Goal: Check status: Check status

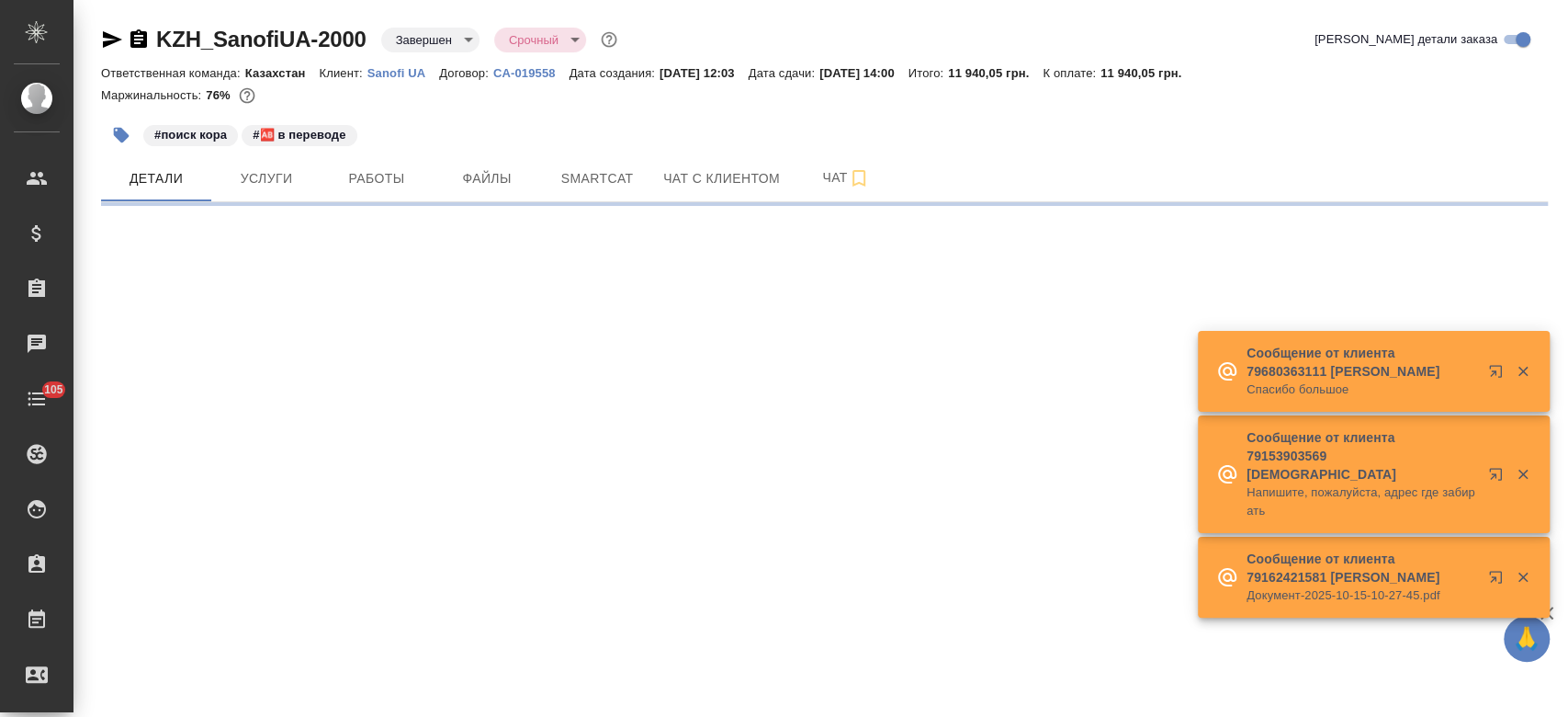
select select "RU"
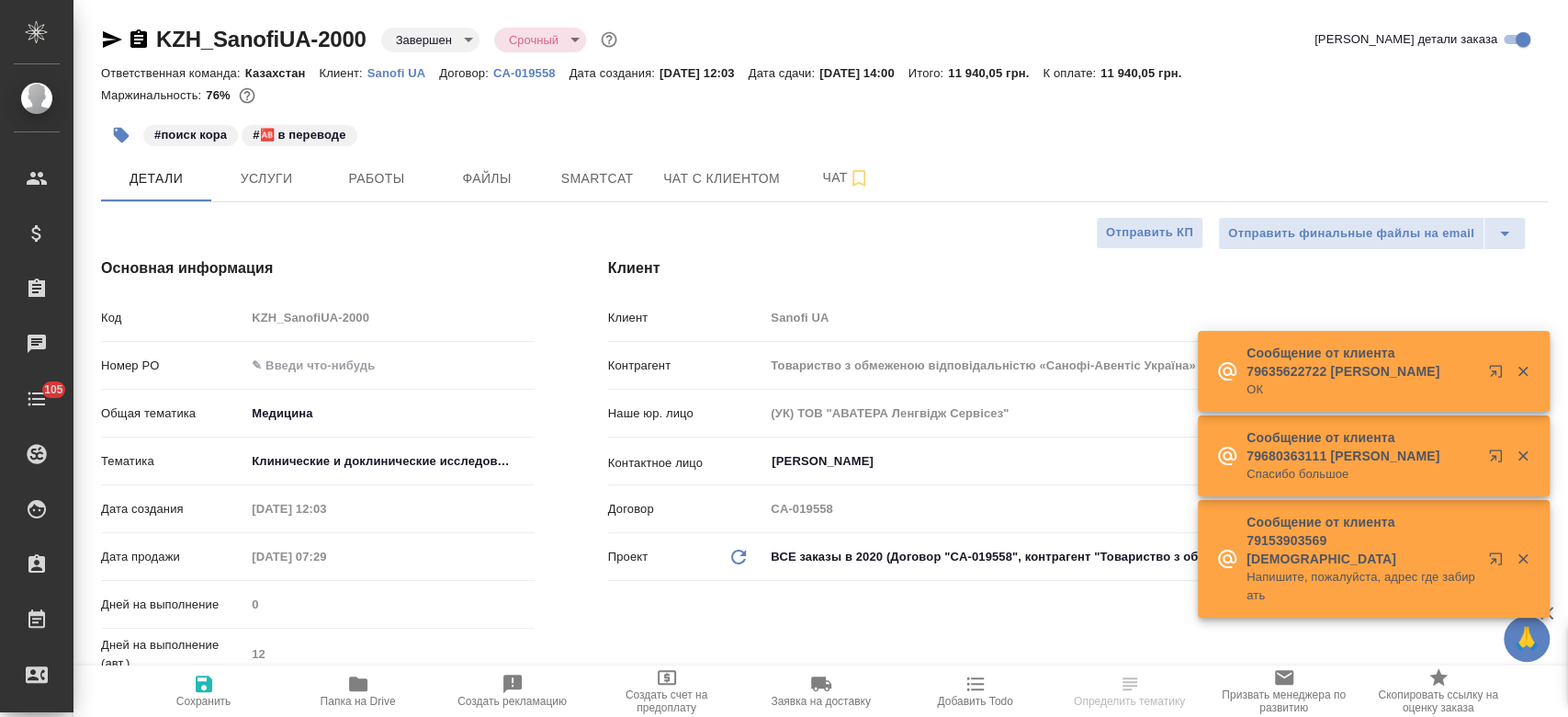
type textarea "x"
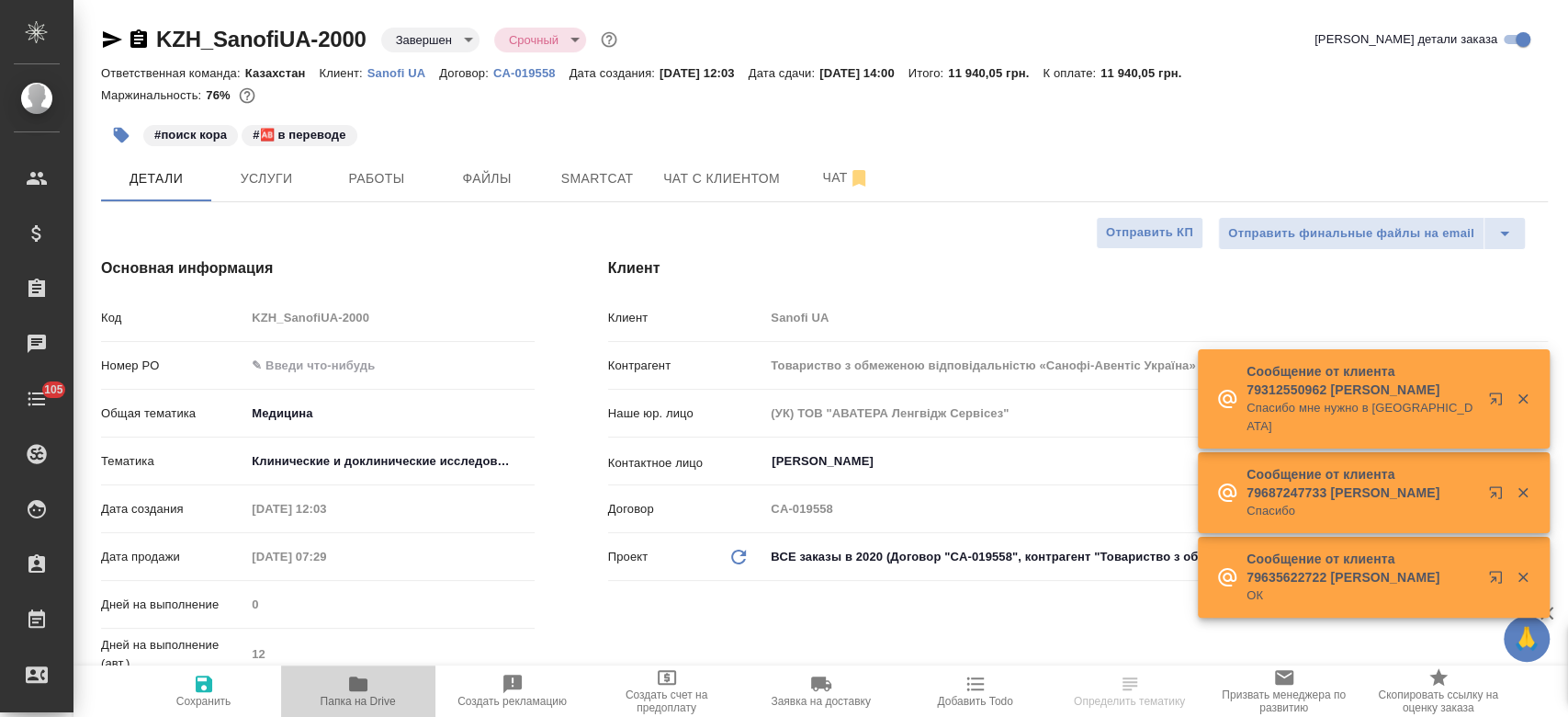
click at [358, 687] on icon "button" at bounding box center [358, 684] width 18 height 15
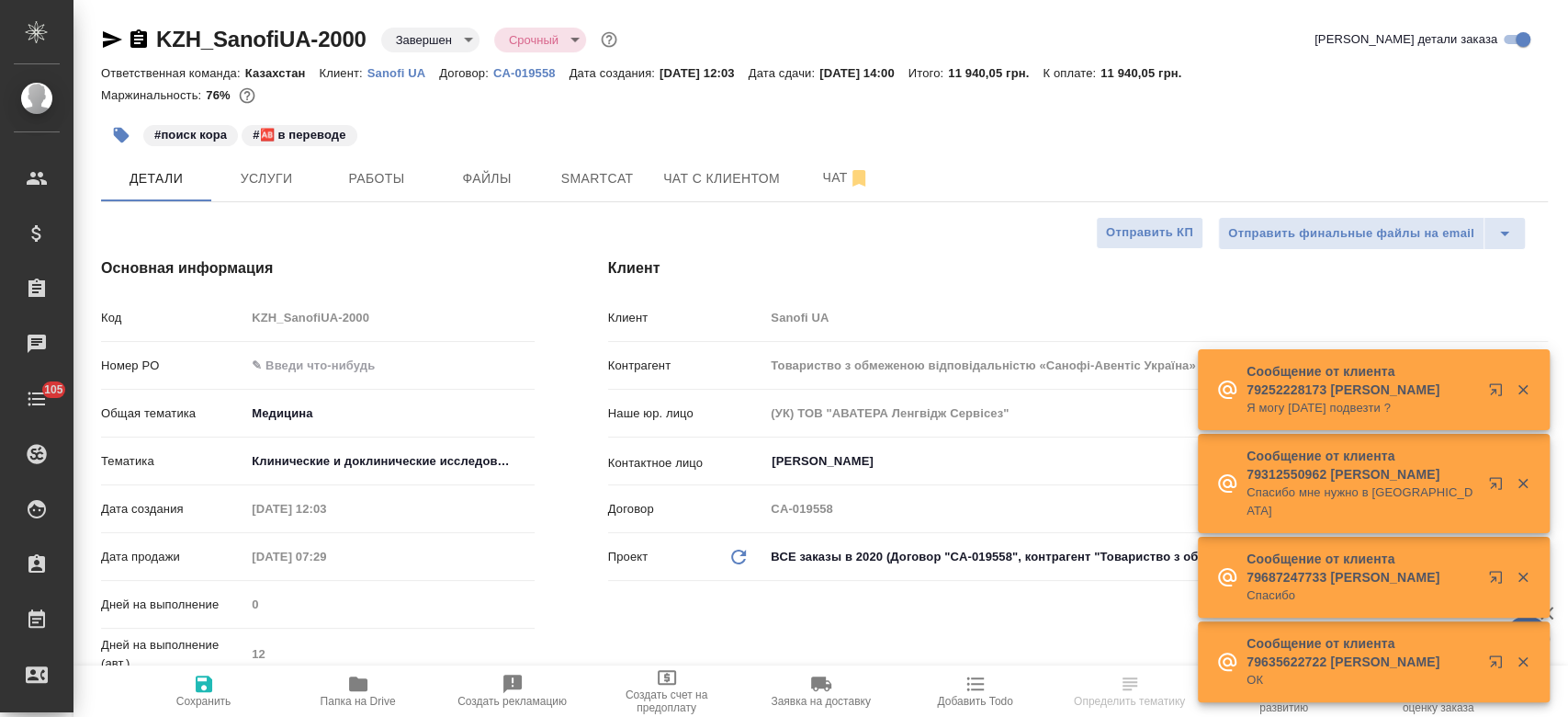
type textarea "x"
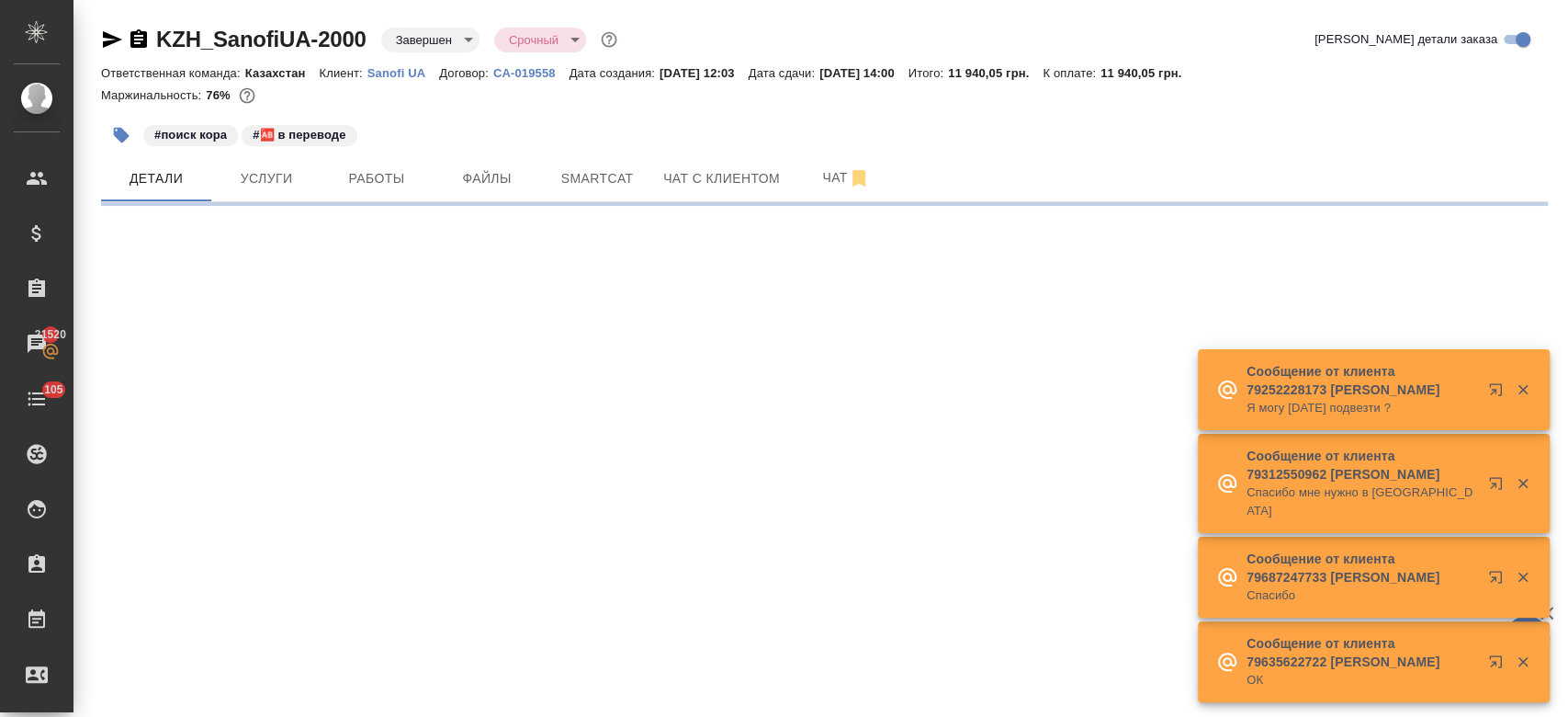
select select "RU"
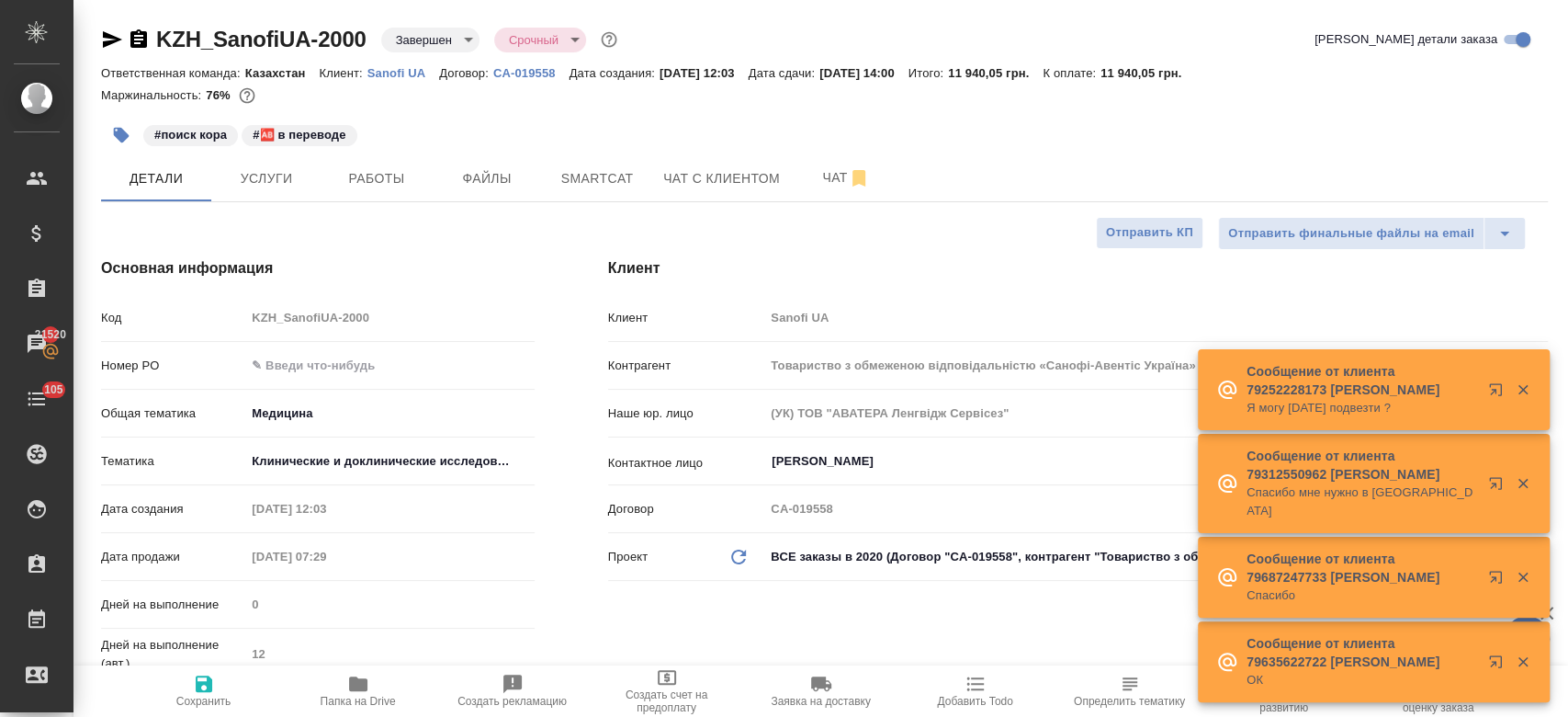
type textarea "x"
click at [668, 35] on div "KZH_SanofiUA-2000 Завершен closed Срочный urgent Кратко детали заказа" at bounding box center [825, 40] width 1447 height 30
